Goal: Information Seeking & Learning: Learn about a topic

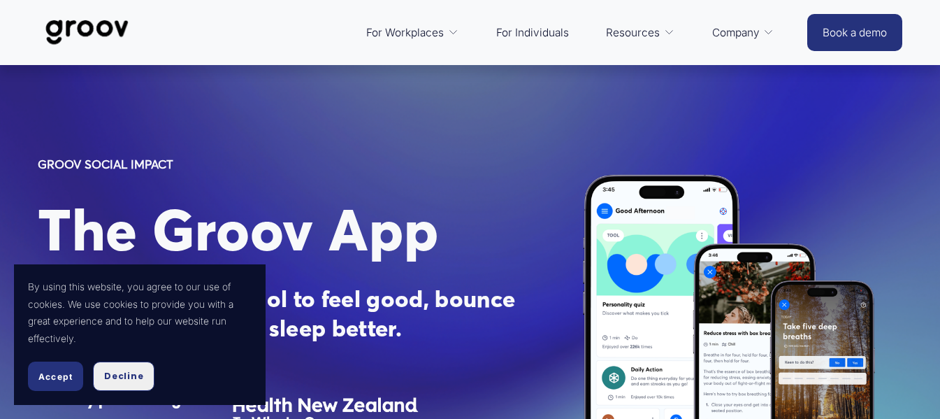
click at [126, 366] on button "Decline" at bounding box center [124, 375] width 62 height 29
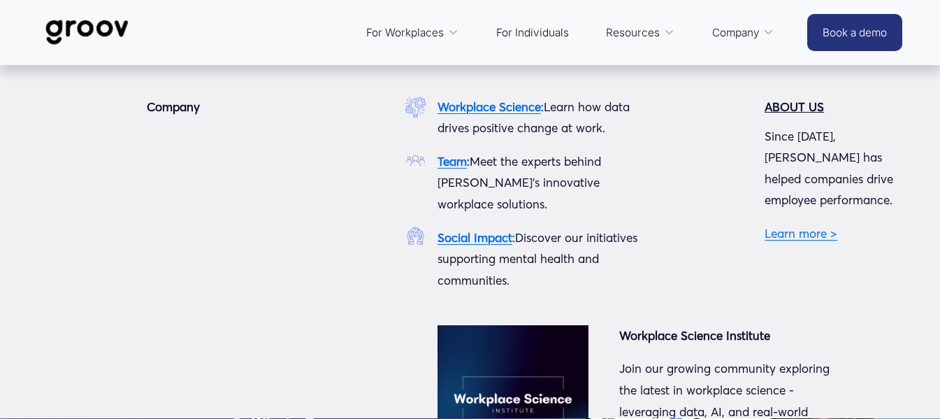
click at [751, 24] on span "Company" at bounding box center [736, 33] width 48 height 20
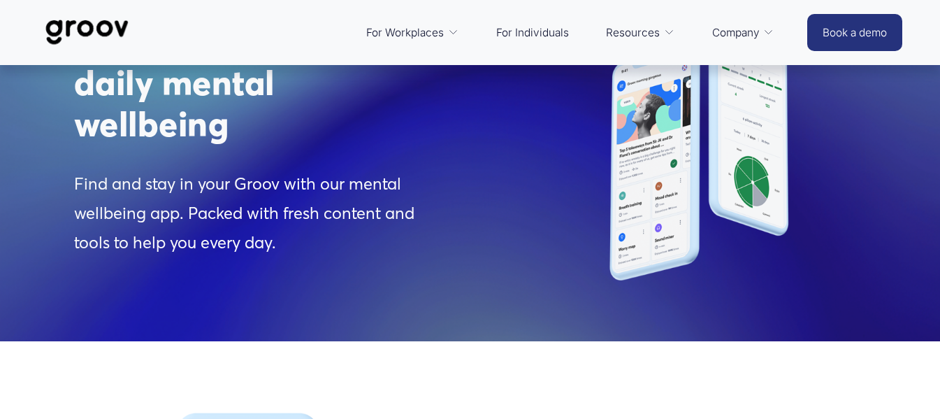
scroll to position [1150, 0]
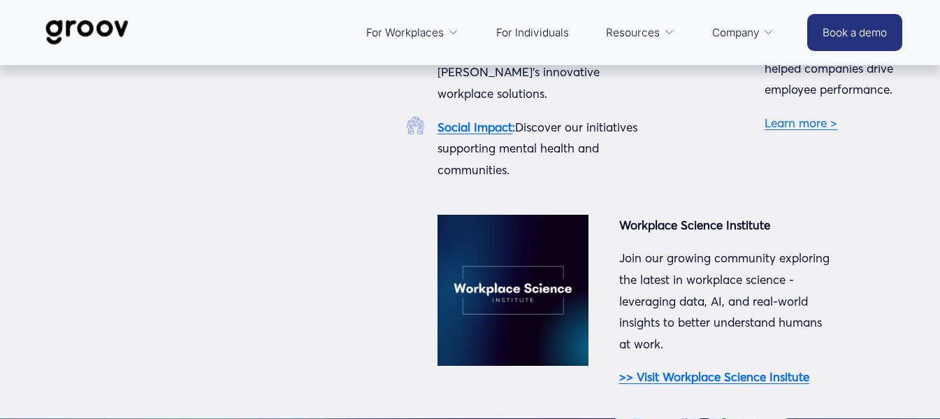
click at [730, 41] on span "Company" at bounding box center [736, 33] width 48 height 20
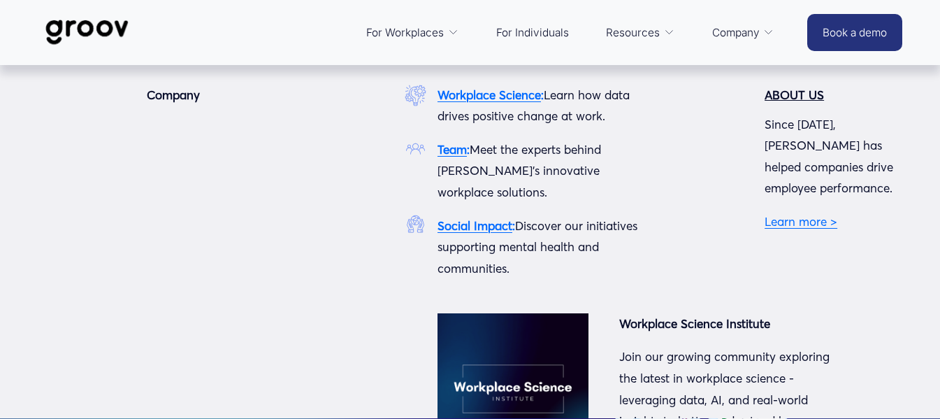
scroll to position [0, 0]
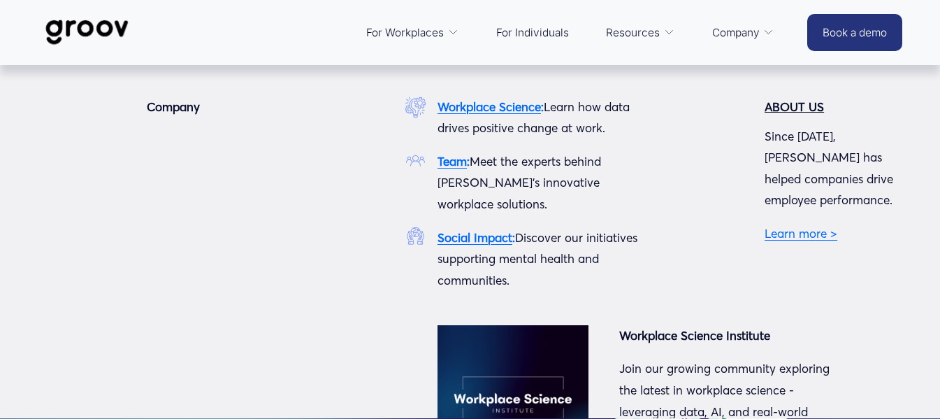
click at [798, 226] on link "Learn more >" at bounding box center [801, 233] width 73 height 15
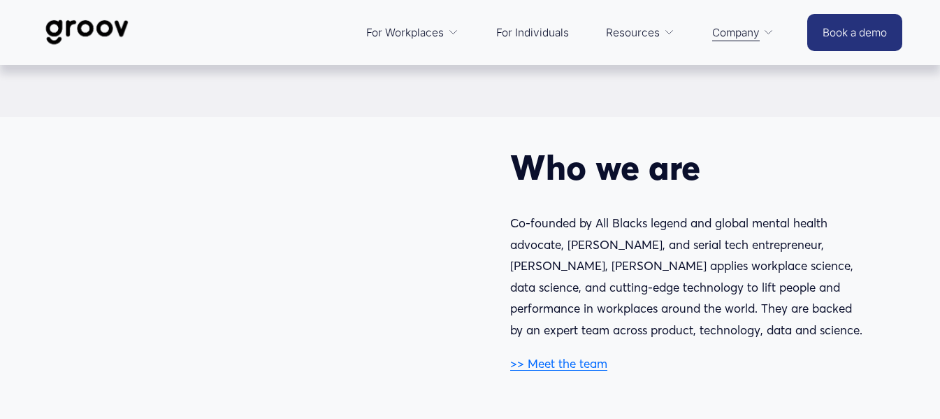
scroll to position [516, 0]
